Goal: Task Accomplishment & Management: Manage account settings

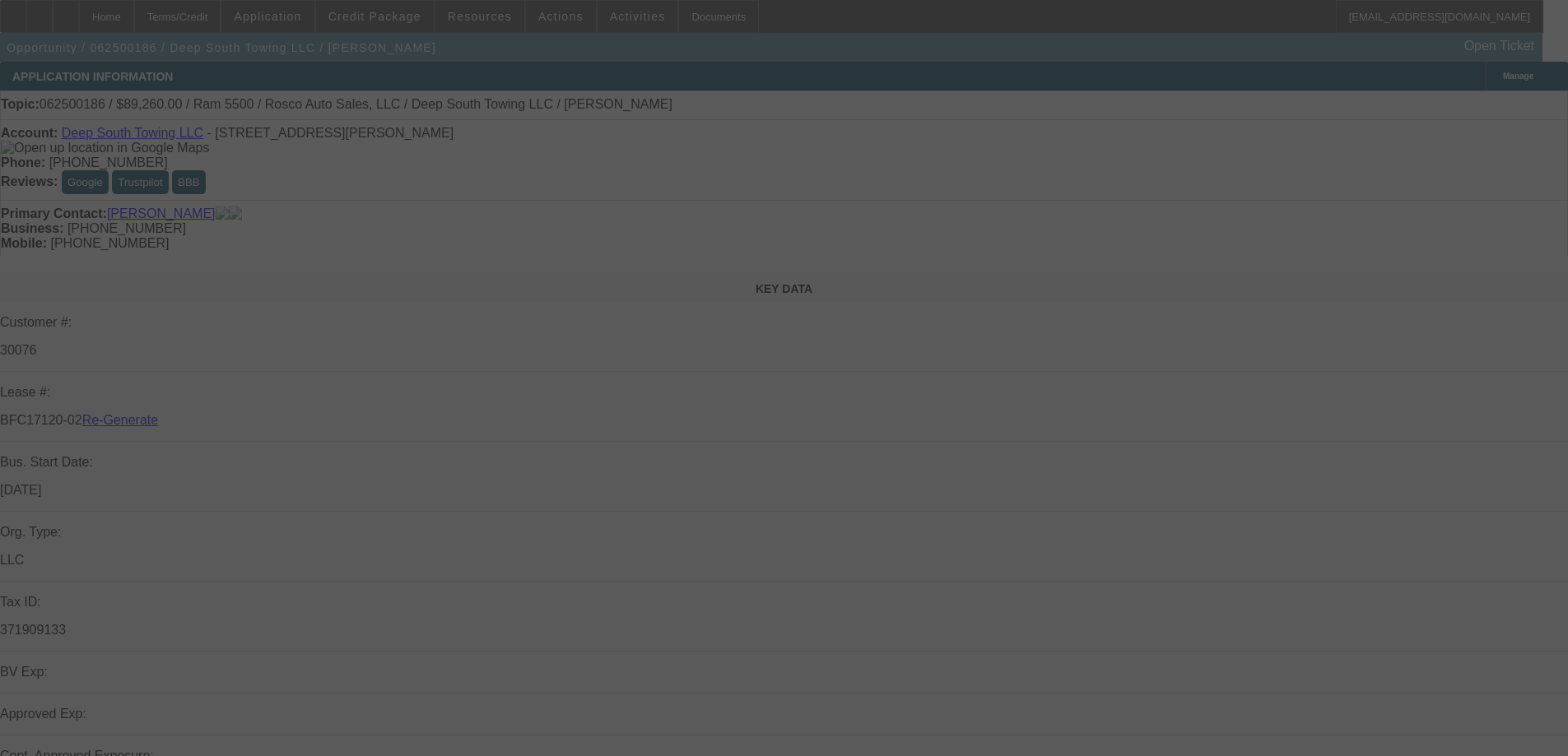
select select "3"
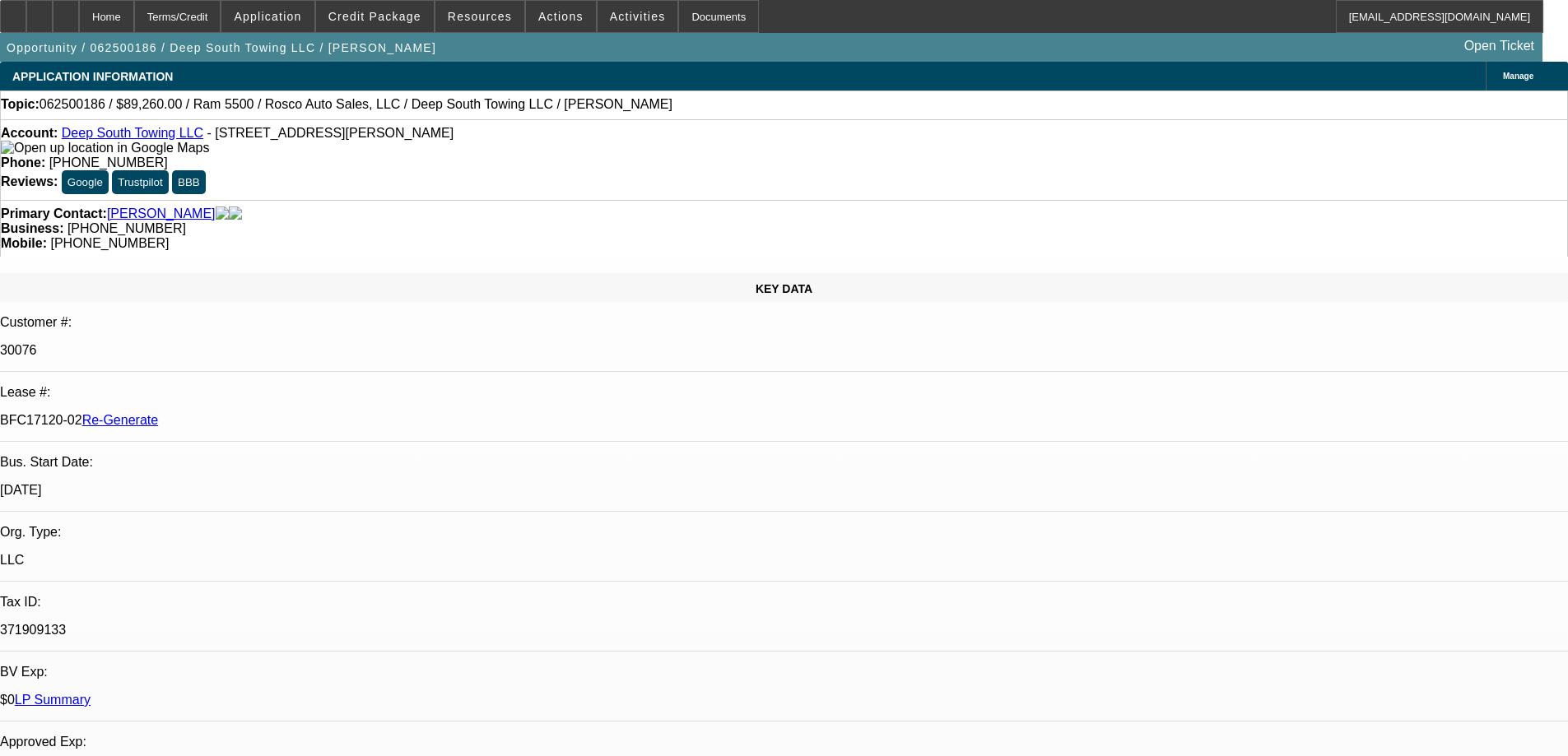
select select "0"
select select "2"
select select "0"
select select "6"
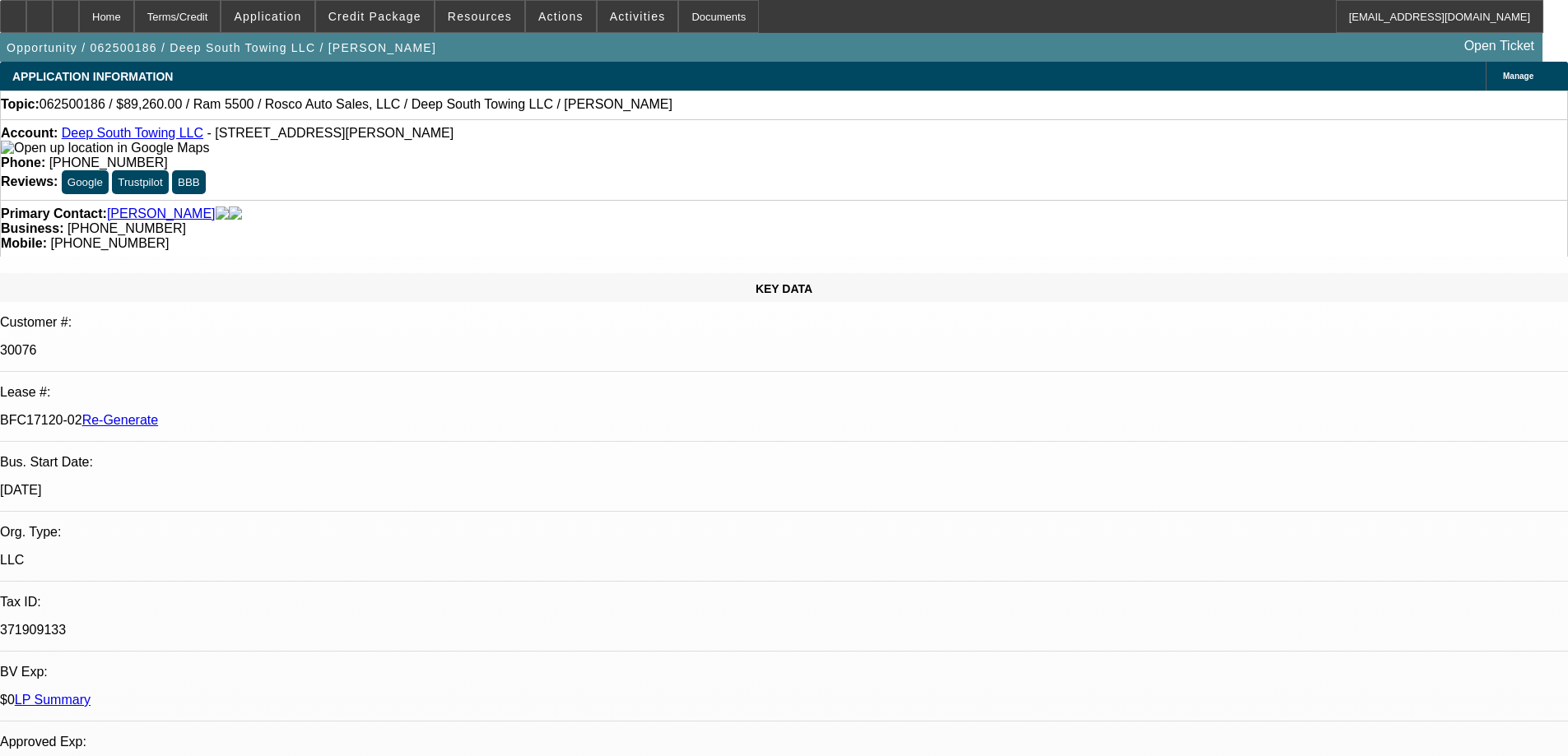
click at [489, 18] on span "Resources" at bounding box center [479, 16] width 64 height 13
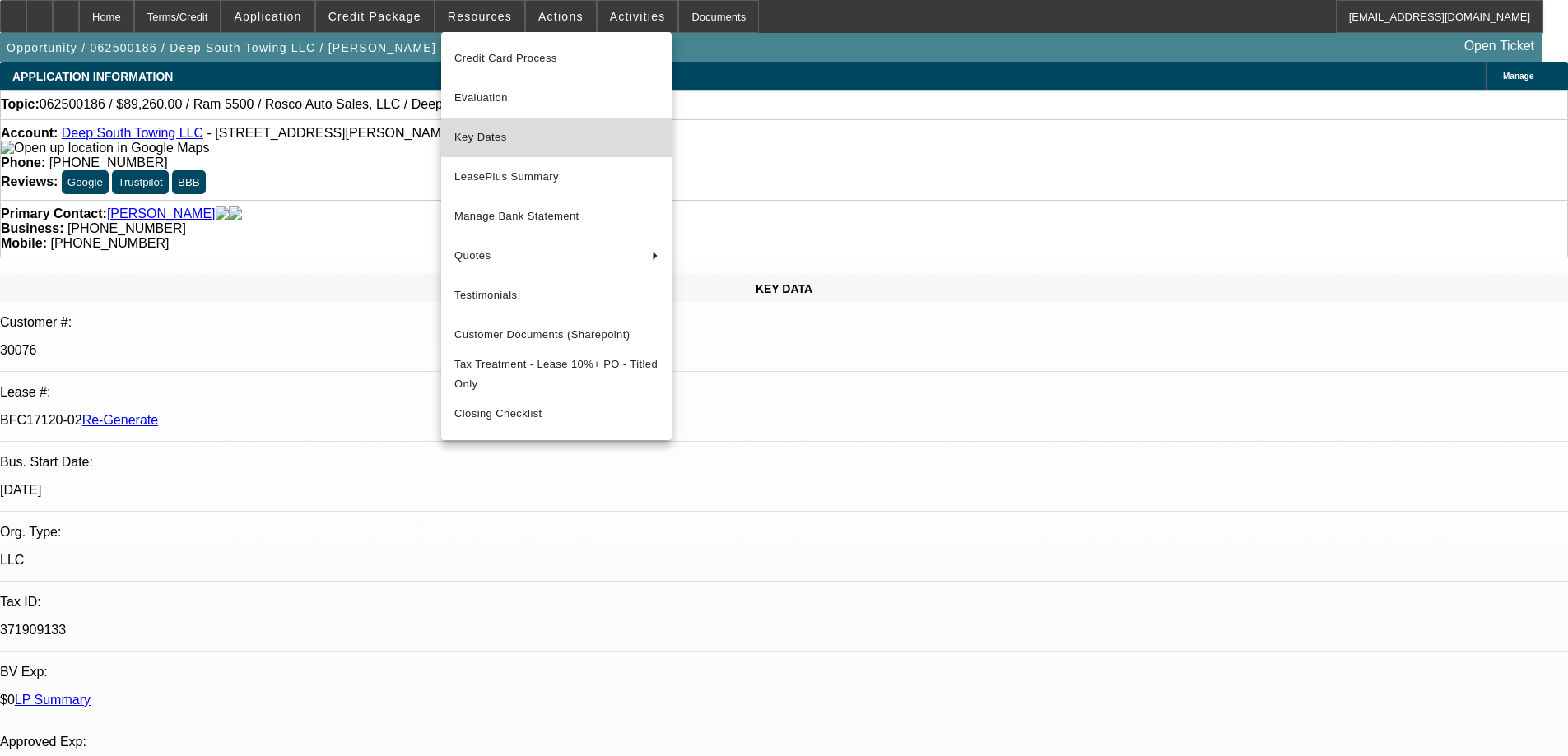
click at [499, 140] on span "Key Dates" at bounding box center [555, 138] width 204 height 20
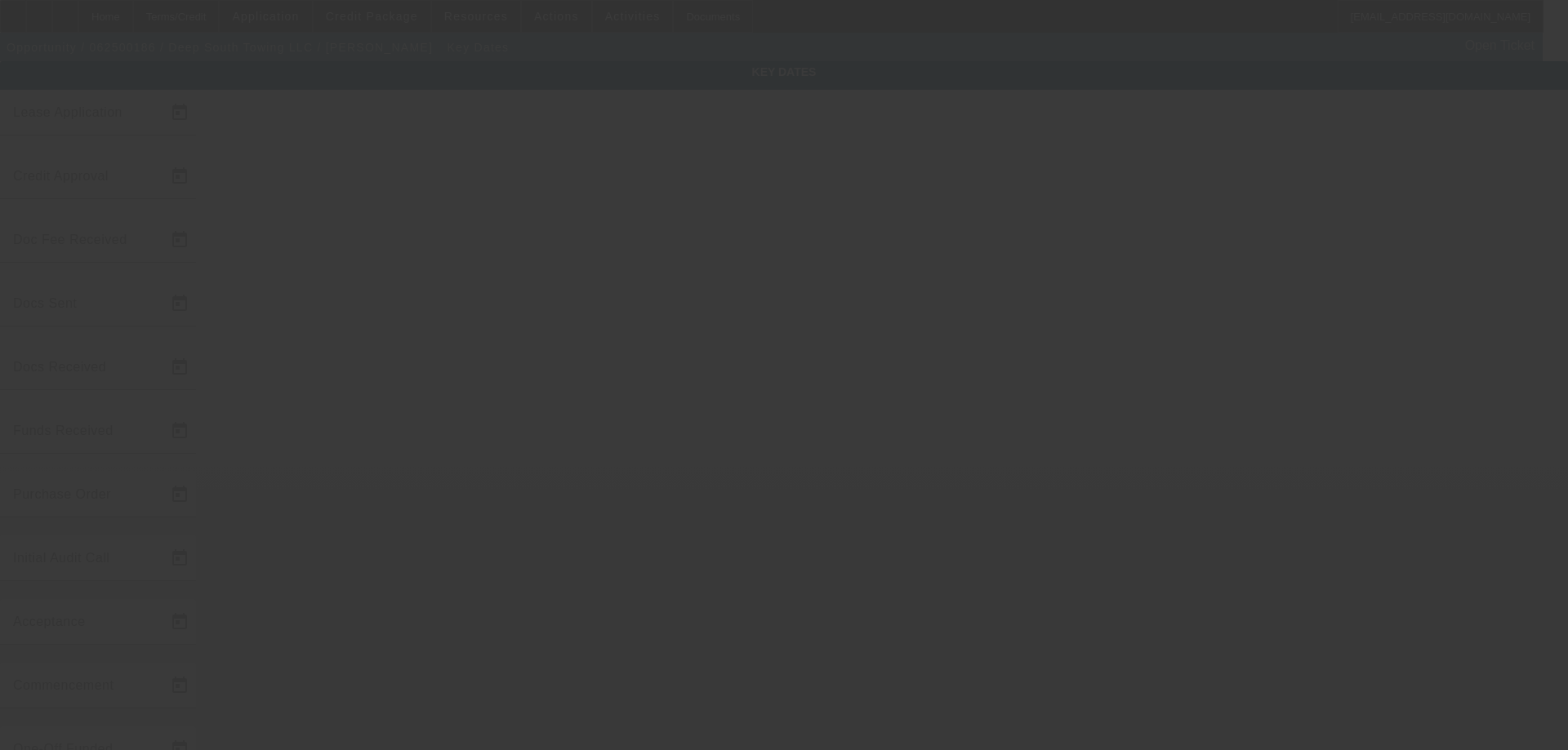
type input "[DATE]"
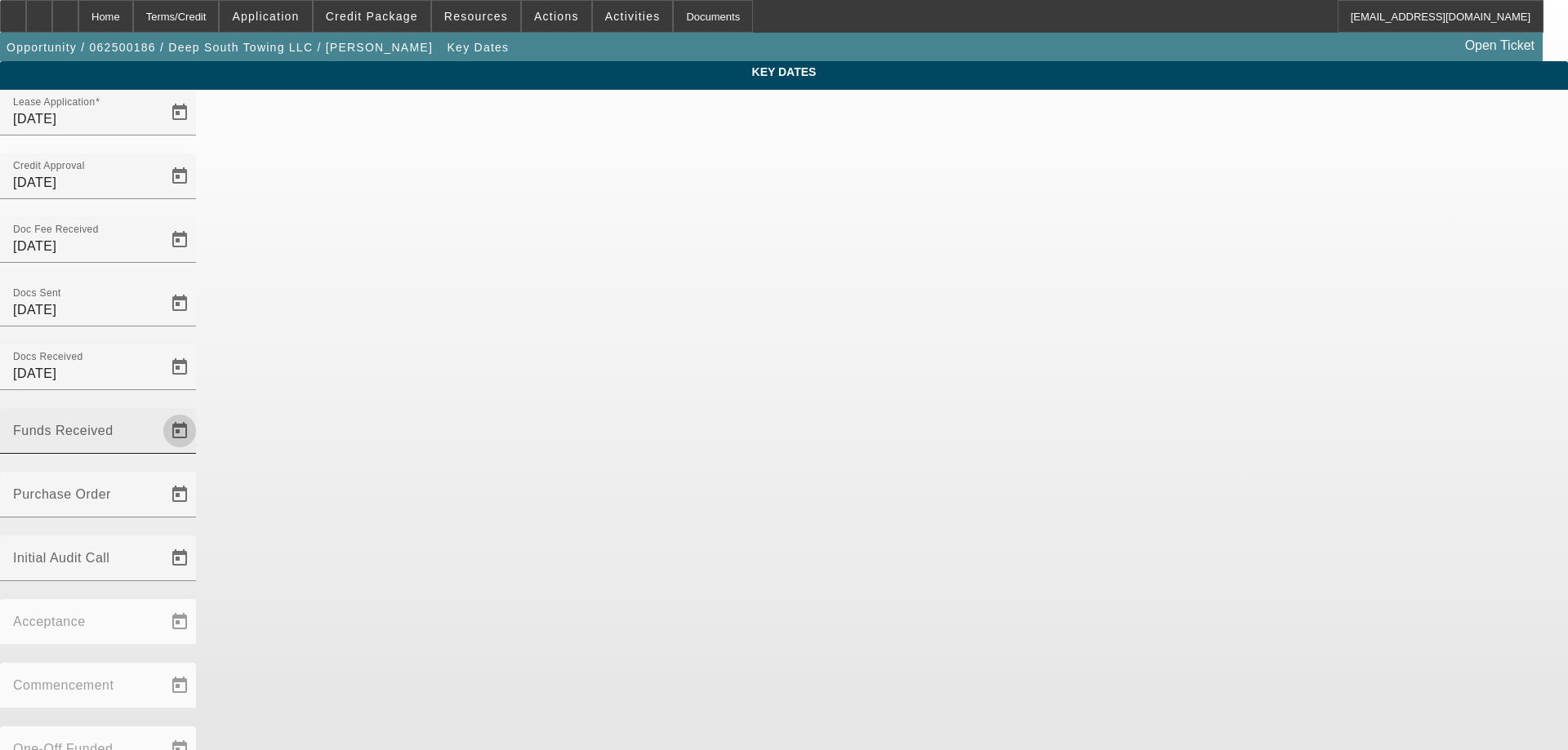
click at [199, 411] on span "Open calendar" at bounding box center [179, 430] width 39 height 39
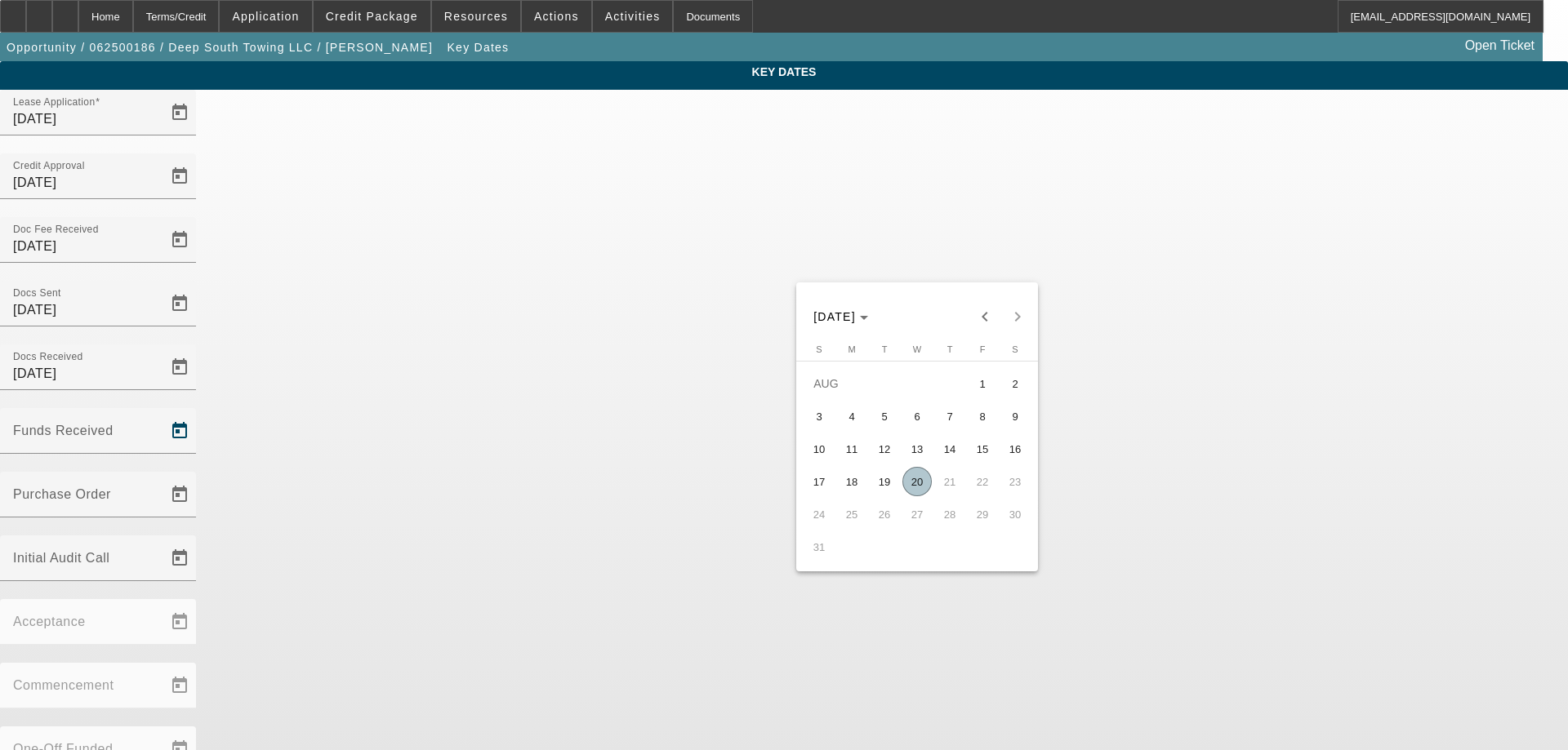
click at [918, 485] on span "20" at bounding box center [917, 481] width 29 height 29
type input "[DATE]"
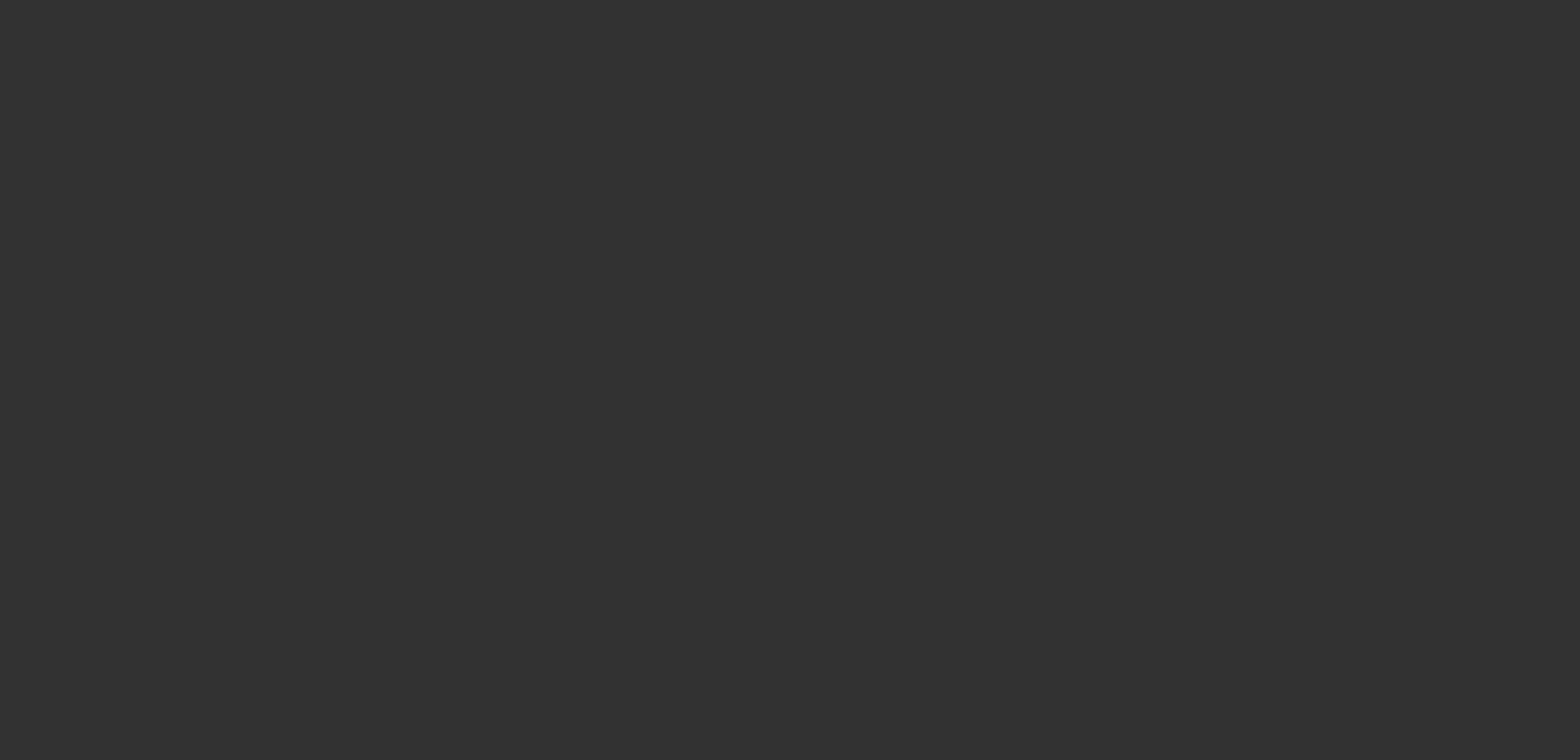
select select "3"
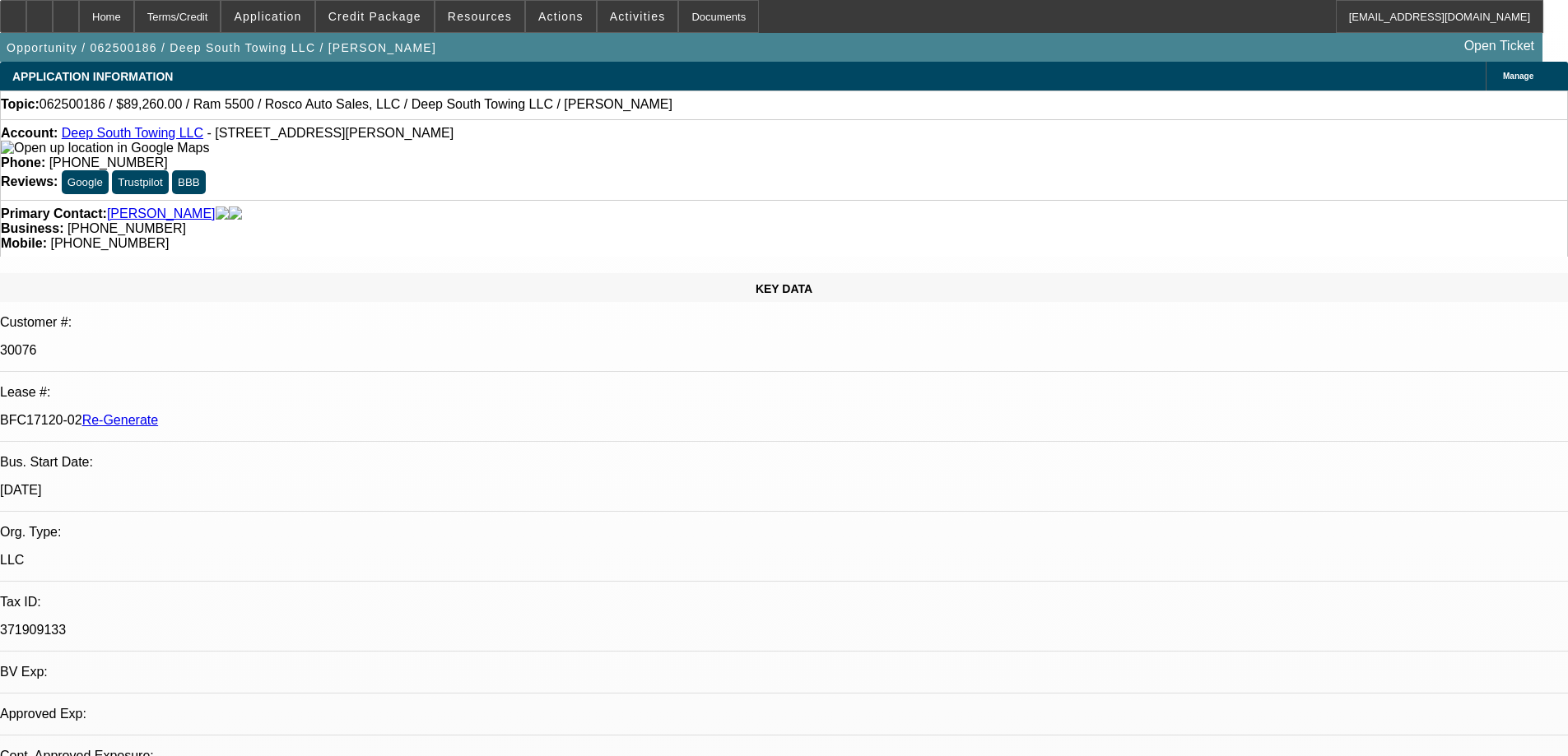
select select "0"
select select "2"
select select "0"
select select "6"
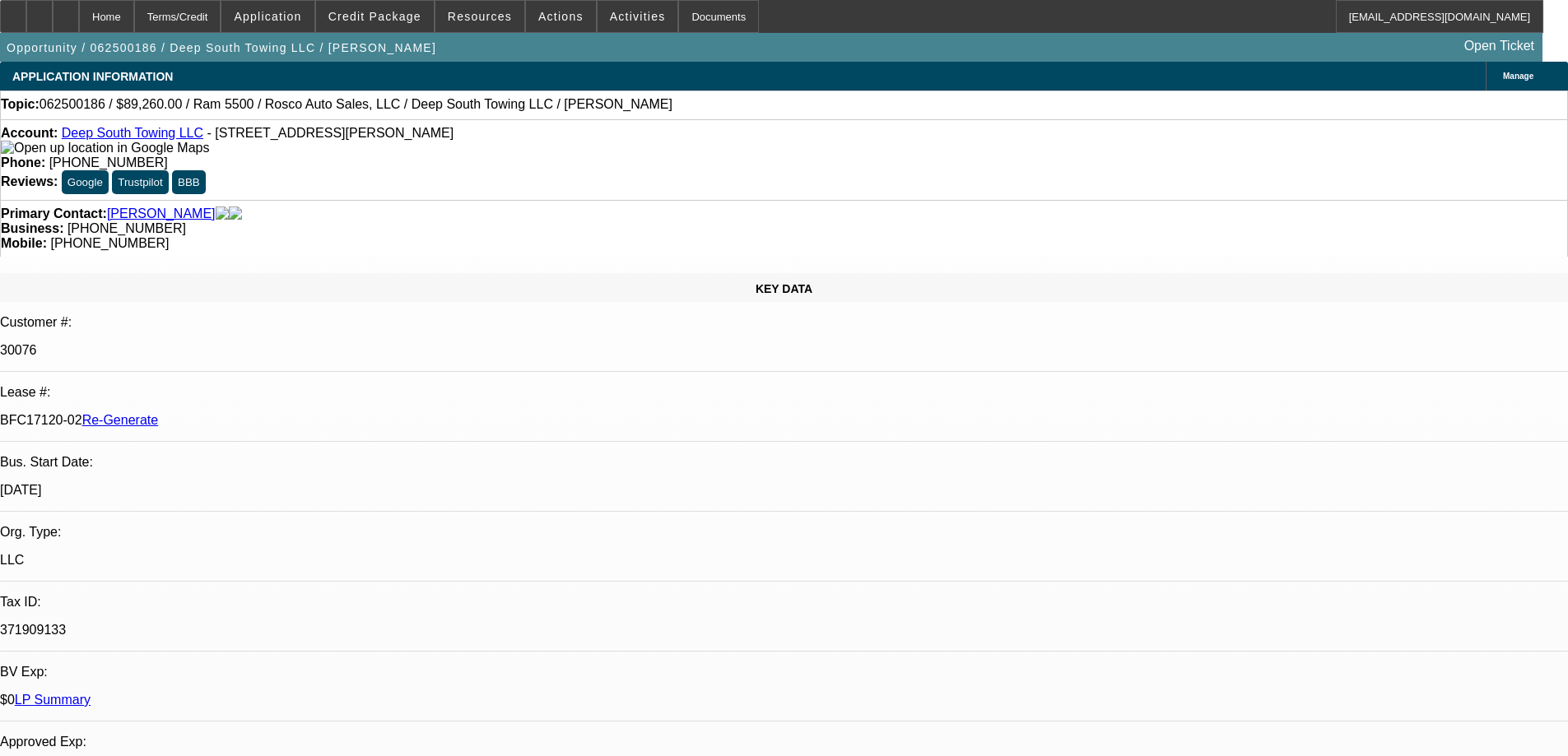
click at [696, 19] on div "Documents" at bounding box center [719, 16] width 80 height 33
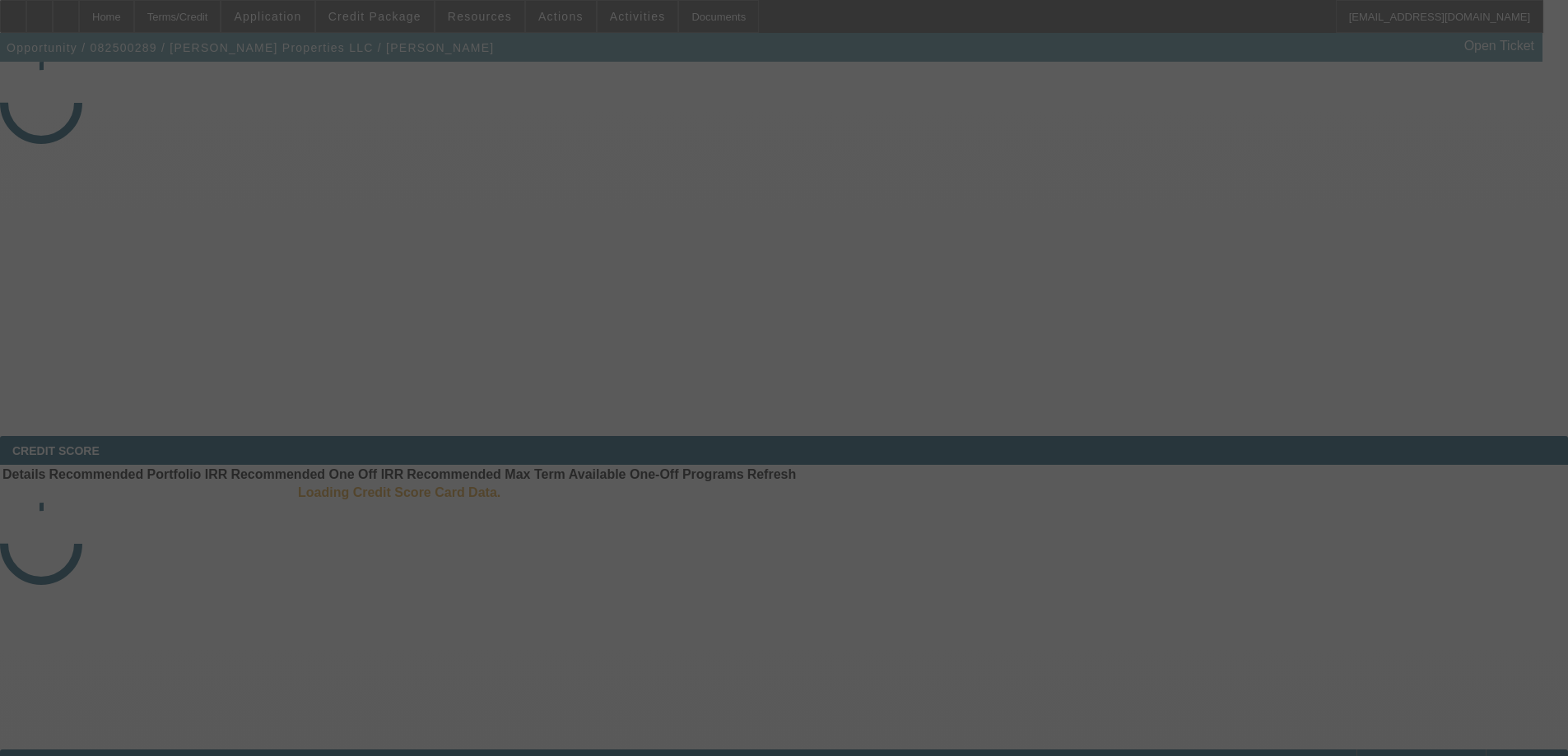
select select "3"
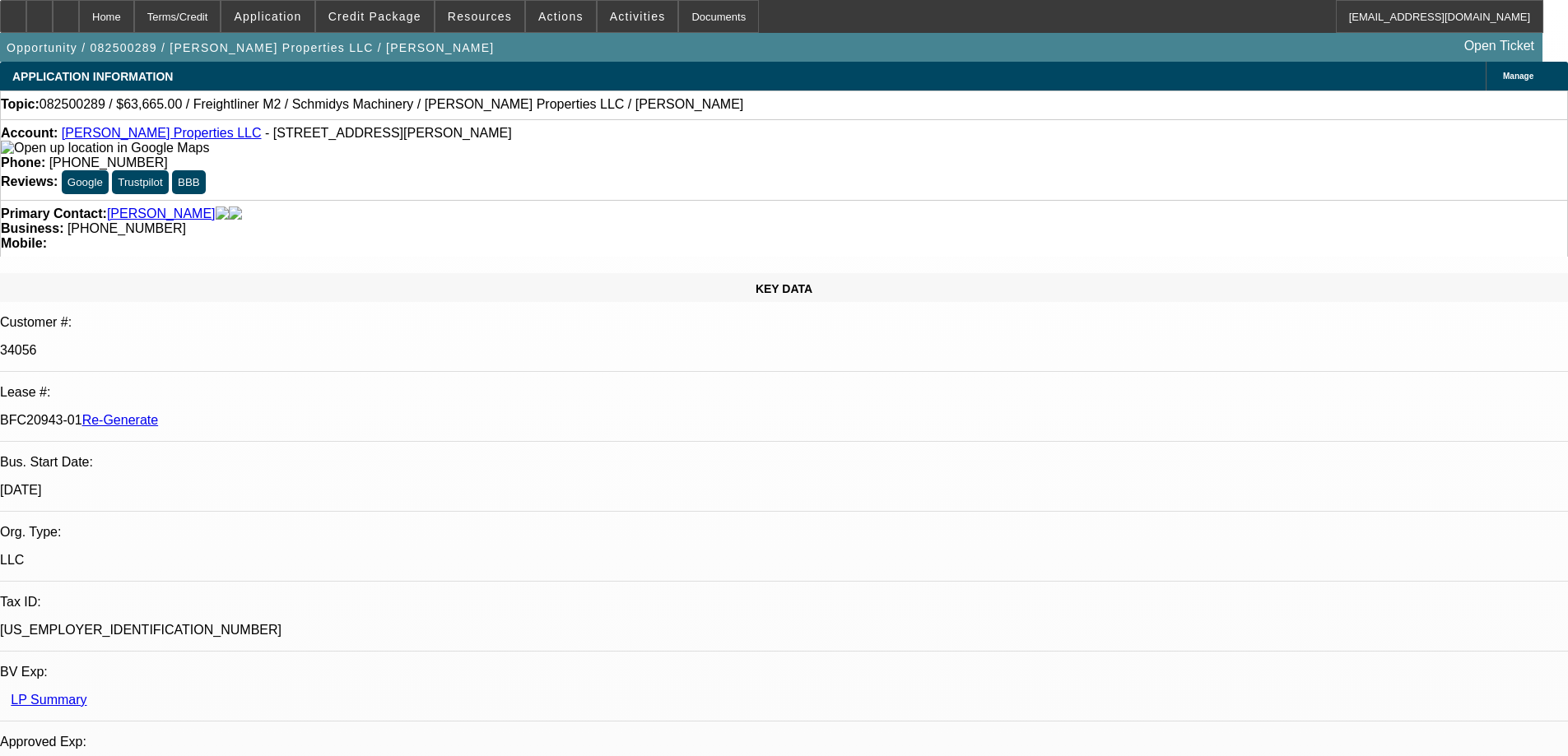
select select "0"
select select "6"
